Goal: Task Accomplishment & Management: Manage account settings

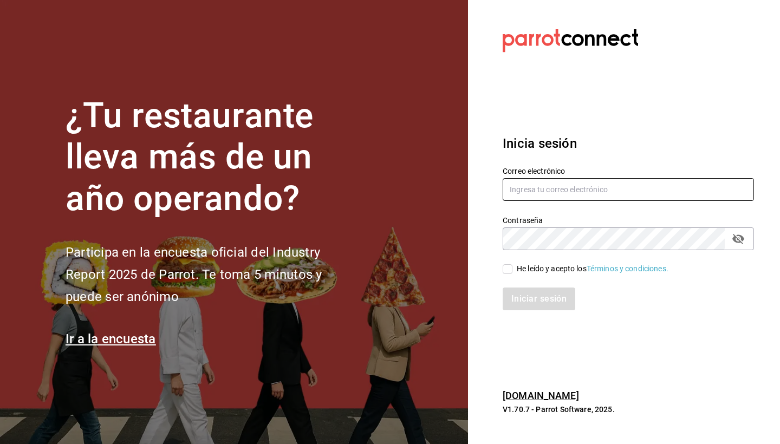
type input "[PERSON_NAME][EMAIL_ADDRESS][DOMAIN_NAME]"
click at [510, 272] on input "He leído y acepto los Términos y condiciones." at bounding box center [508, 269] width 10 height 10
checkbox input "true"
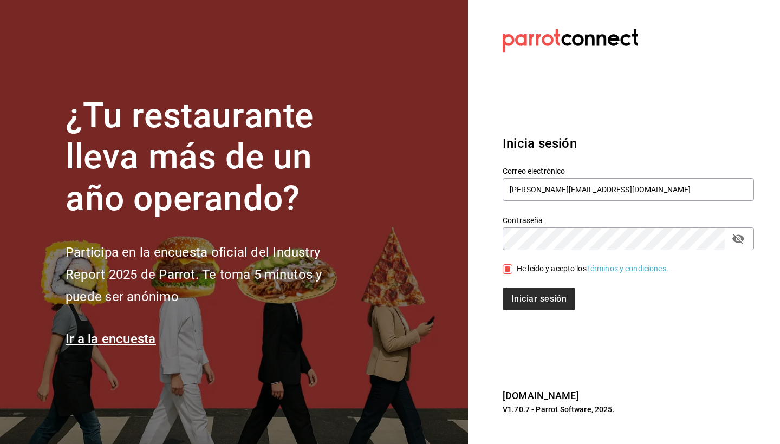
click at [524, 298] on button "Iniciar sesión" at bounding box center [539, 299] width 73 height 23
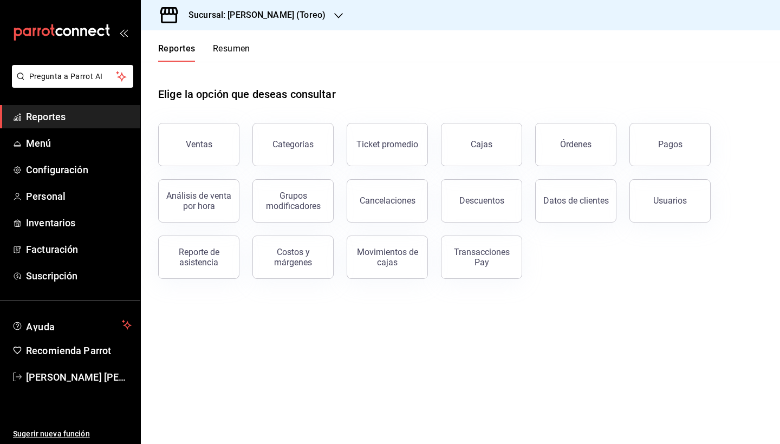
click at [651, 164] on div "Pagos" at bounding box center [664, 138] width 94 height 56
click at [658, 160] on button "Pagos" at bounding box center [670, 144] width 81 height 43
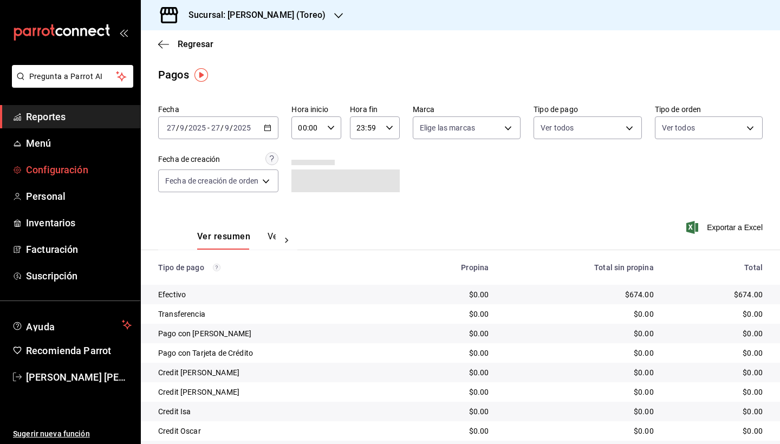
click at [64, 178] on link "Configuración" at bounding box center [70, 169] width 140 height 23
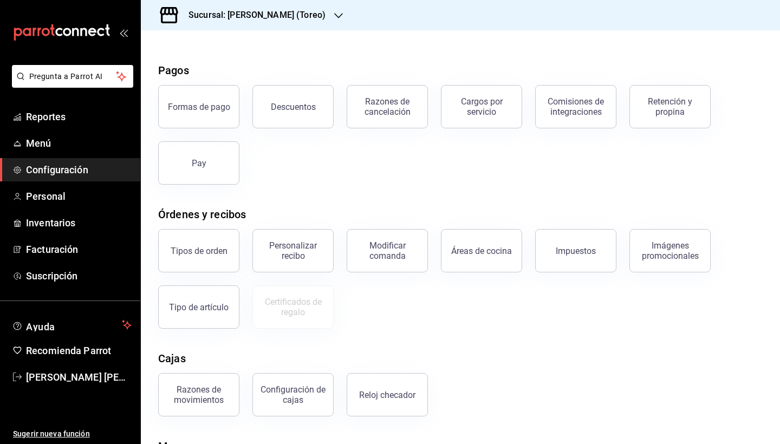
scroll to position [26, 0]
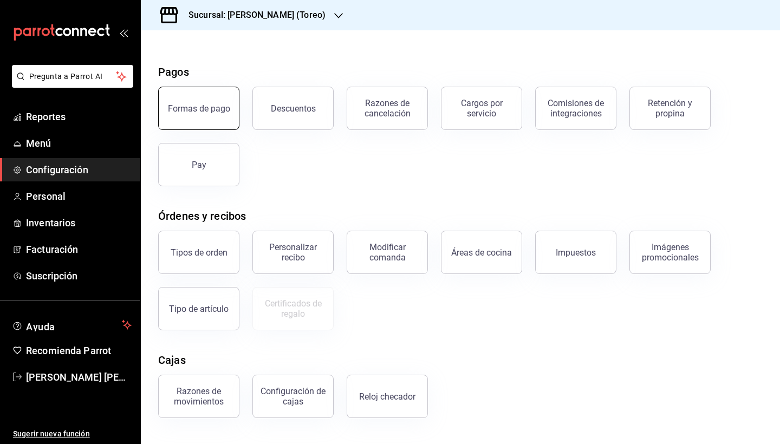
click at [199, 120] on button "Formas de pago" at bounding box center [198, 108] width 81 height 43
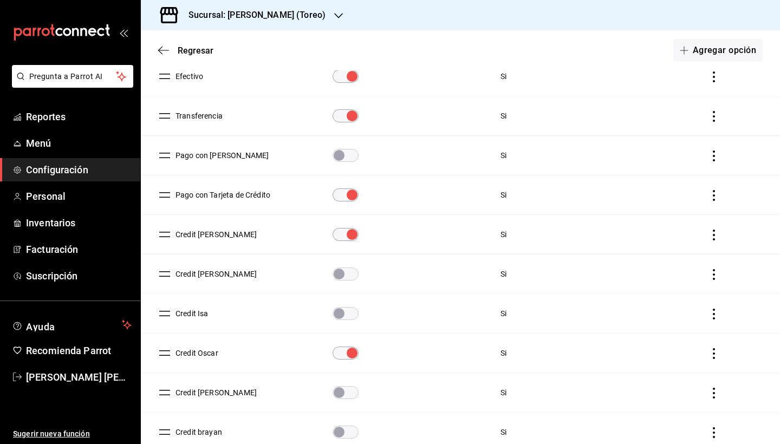
scroll to position [156, 0]
click at [714, 274] on icon "actions" at bounding box center [714, 273] width 2 height 11
click at [671, 293] on span "Eliminar" at bounding box center [676, 289] width 28 height 9
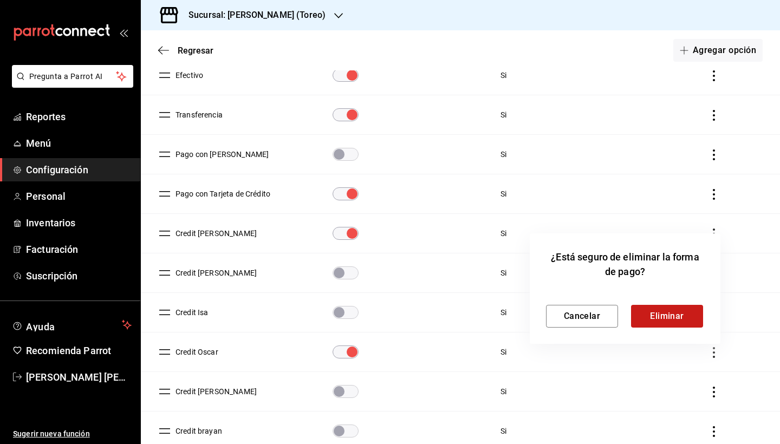
click at [669, 321] on button "Eliminar" at bounding box center [667, 316] width 72 height 23
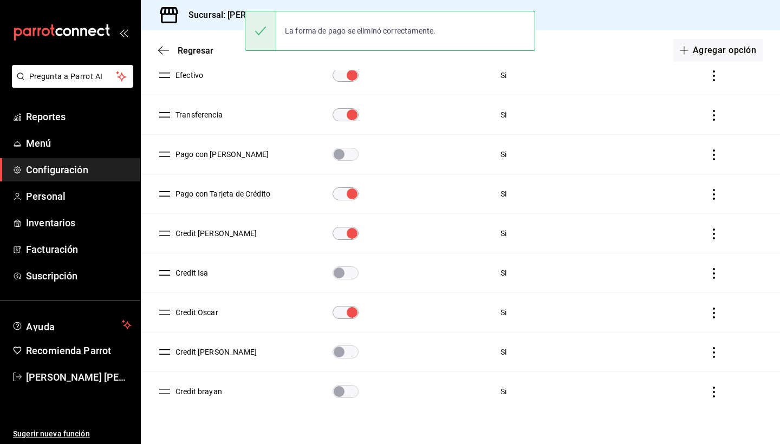
click at [197, 349] on button "Credit Jose Luis" at bounding box center [214, 352] width 86 height 11
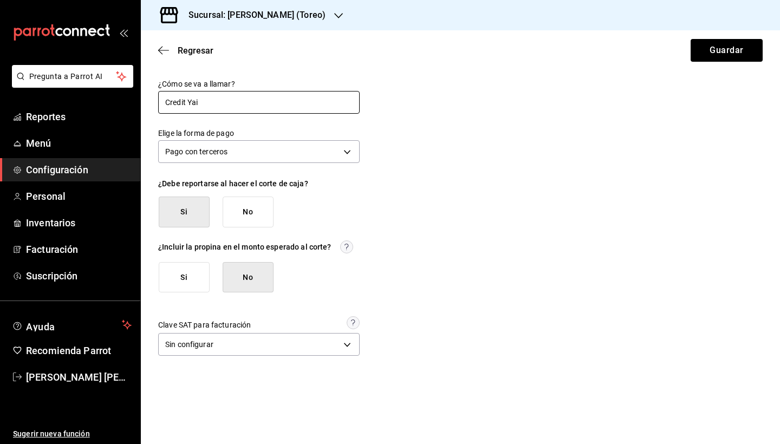
type input "Credit Yair"
click at [727, 59] on button "Guardar" at bounding box center [727, 50] width 72 height 23
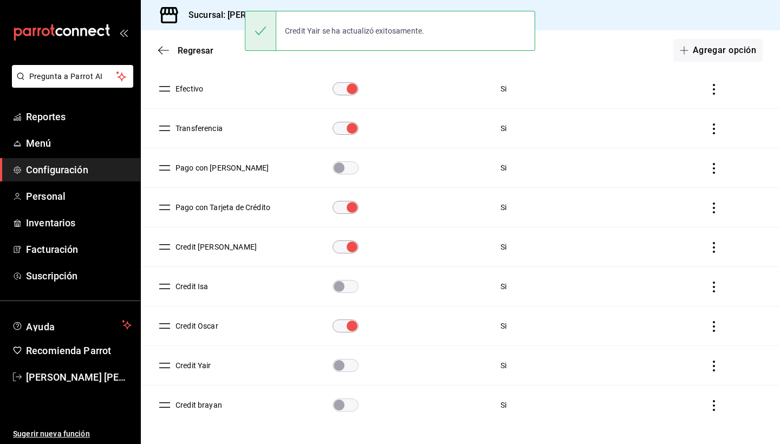
scroll to position [146, 0]
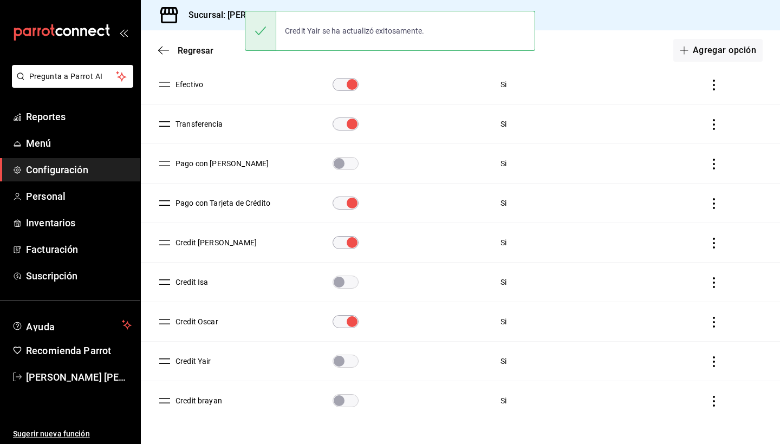
click at [353, 360] on input "paymentsTable" at bounding box center [339, 361] width 39 height 13
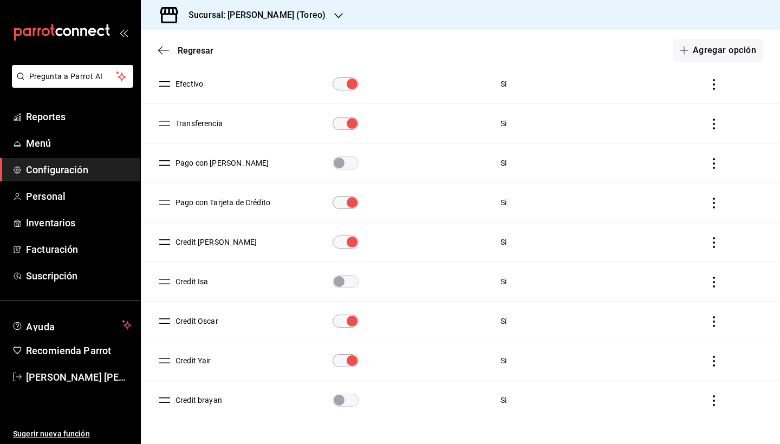
scroll to position [148, 0]
click at [315, 22] on div "Sucursal: Pollos Elías (Toreo)" at bounding box center [249, 15] width 198 height 30
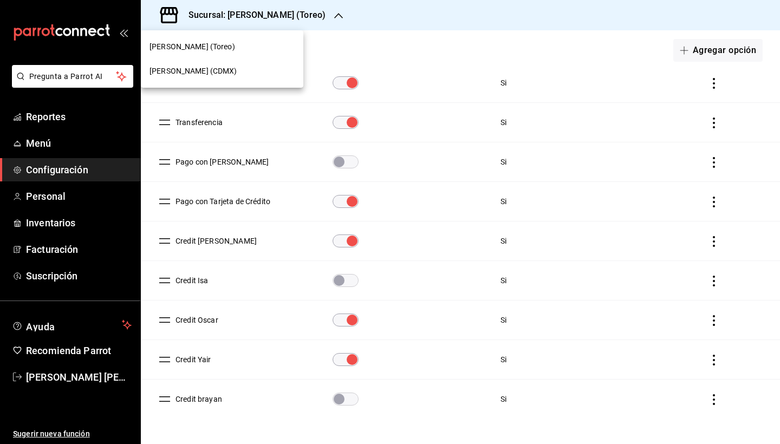
click at [254, 75] on div "Pollos Elías (CDMX)" at bounding box center [222, 71] width 145 height 11
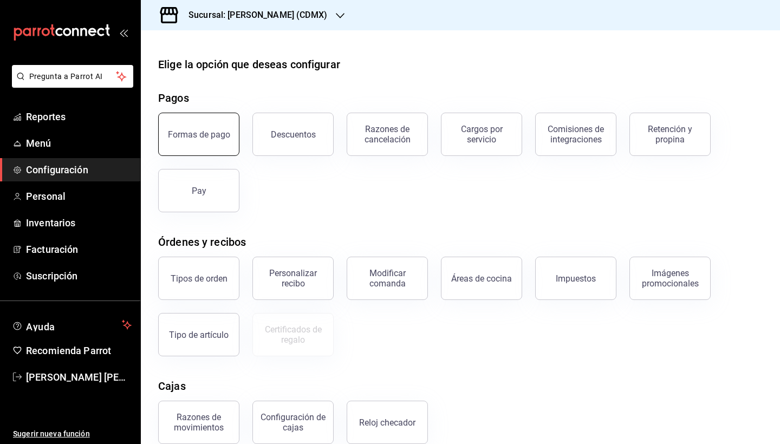
click at [206, 121] on button "Formas de pago" at bounding box center [198, 134] width 81 height 43
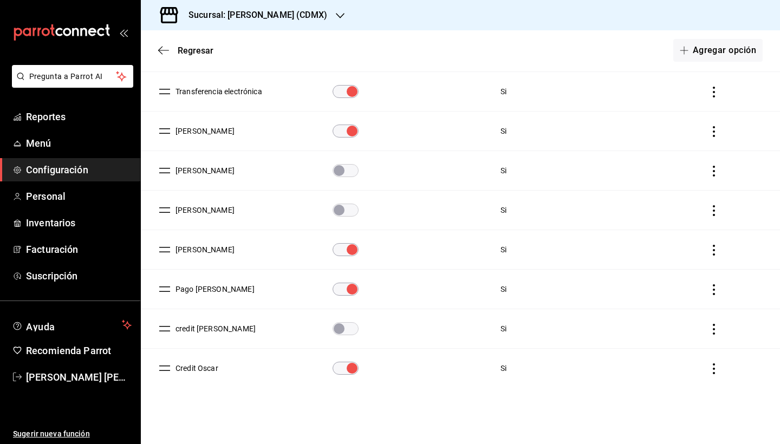
scroll to position [258, 0]
click at [209, 288] on button "Pago Jose Luis" at bounding box center [212, 289] width 83 height 11
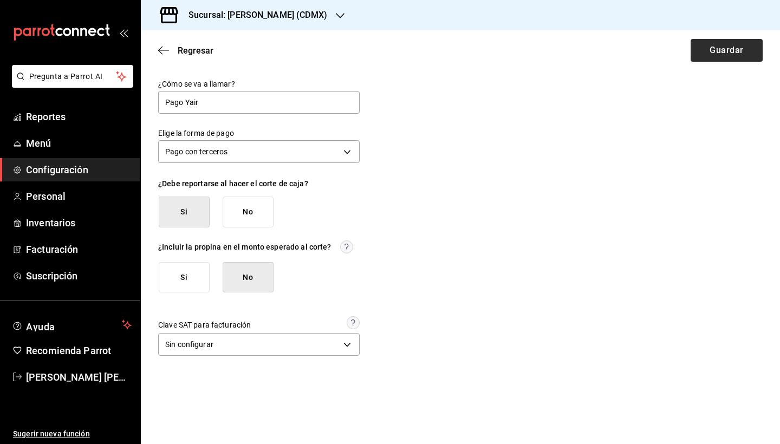
type input "Pago Yair"
click at [729, 53] on button "Guardar" at bounding box center [727, 50] width 72 height 23
